Goal: Information Seeking & Learning: Find specific fact

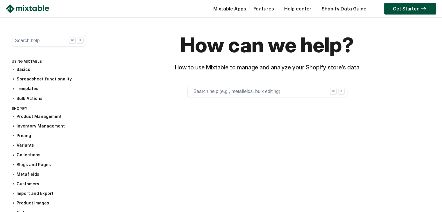
click at [226, 86] on button "Search help (e.g., metafields, bulk editing) ⌘ K" at bounding box center [268, 92] width 160 height 12
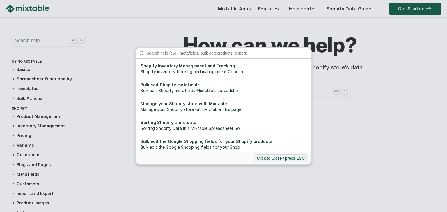
click at [353, 117] on div "Shopify Inventory Management and Tracking Shopify inventory tracking and manage…" at bounding box center [223, 106] width 447 height 212
drag, startPoint x: 358, startPoint y: 115, endPoint x: 317, endPoint y: 104, distance: 42.3
click at [357, 115] on div "Shopify Inventory Management and Tracking Shopify inventory tracking and manage…" at bounding box center [223, 106] width 447 height 212
click at [313, 96] on div "Shopify Inventory Management and Tracking Shopify inventory tracking and manage…" at bounding box center [223, 106] width 447 height 212
click at [265, 55] on input "Search" at bounding box center [226, 53] width 167 height 10
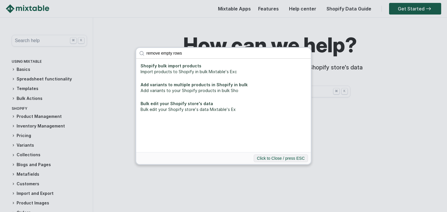
type input "remove empty rows"
click button "submit" at bounding box center [0, 0] width 0 height 0
click at [304, 53] on input "remove empty rows" at bounding box center [226, 53] width 167 height 10
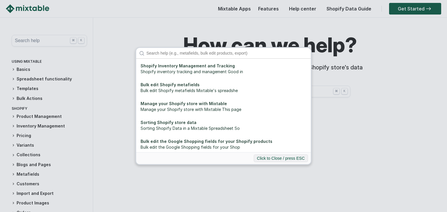
click at [319, 148] on div "Shopify Inventory Management and Tracking Shopify inventory tracking and manage…" at bounding box center [223, 106] width 447 height 212
click at [288, 161] on button "Click to Close / press ESC" at bounding box center [280, 159] width 54 height 8
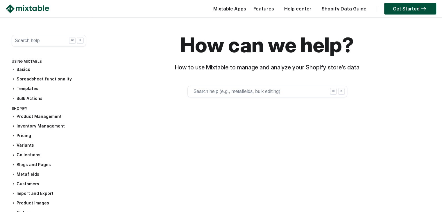
click at [239, 91] on button "Search help (e.g., metafields, bulk editing) ⌘ K" at bounding box center [268, 92] width 160 height 12
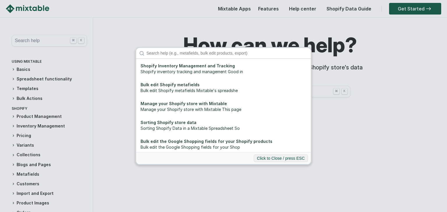
click at [352, 155] on div "Shopify Inventory Management and Tracking Shopify inventory tracking and manage…" at bounding box center [223, 106] width 447 height 212
click at [364, 168] on div "Shopify Inventory Management and Tracking Shopify inventory tracking and manage…" at bounding box center [223, 106] width 447 height 212
